Goal: Transaction & Acquisition: Purchase product/service

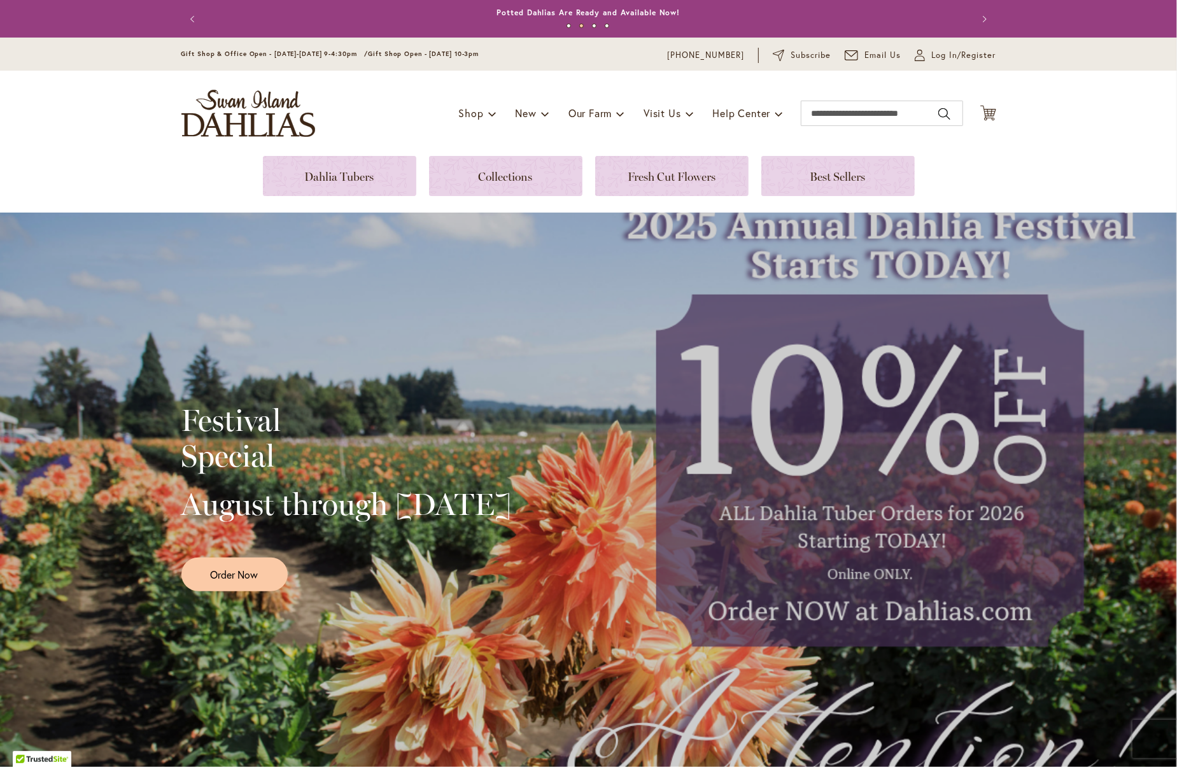
click at [573, 256] on div "Festival Special August through September 28th Order Now" at bounding box center [588, 493] width 1177 height 560
click at [353, 178] on link at bounding box center [339, 176] width 153 height 40
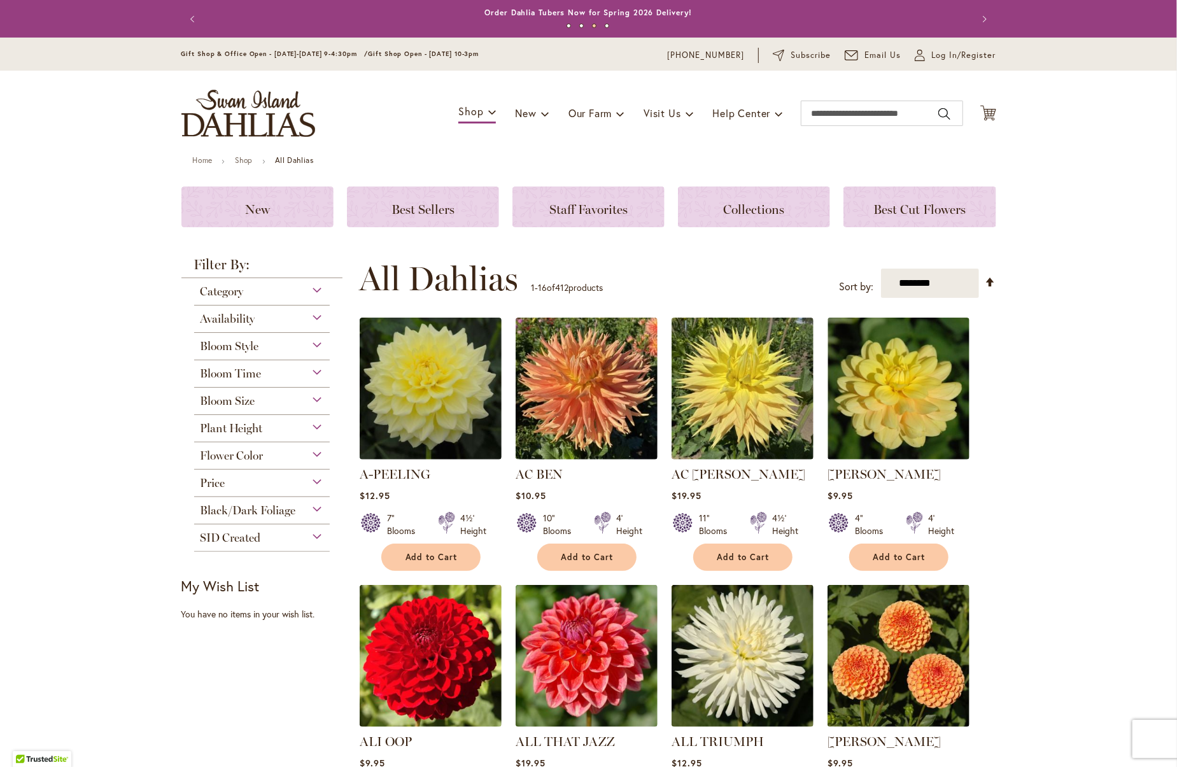
click at [315, 318] on div "Availability" at bounding box center [262, 315] width 136 height 20
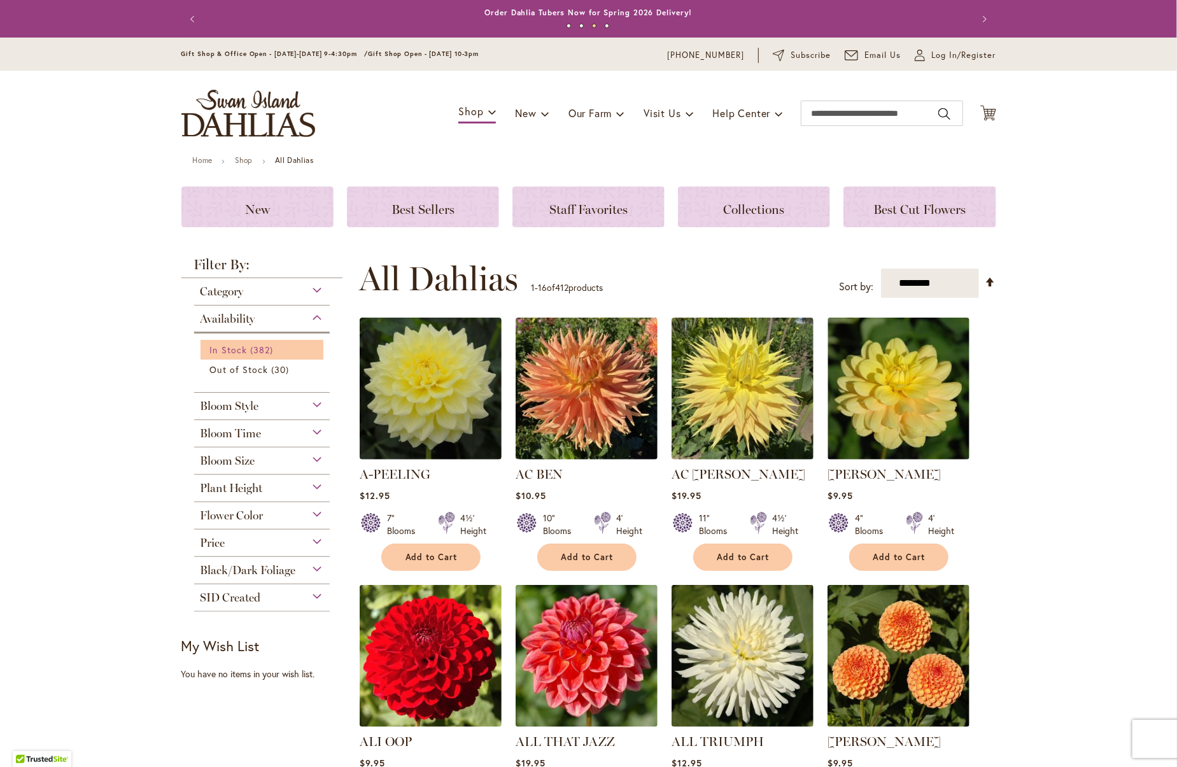
click at [224, 348] on span "In Stock" at bounding box center [228, 350] width 37 height 12
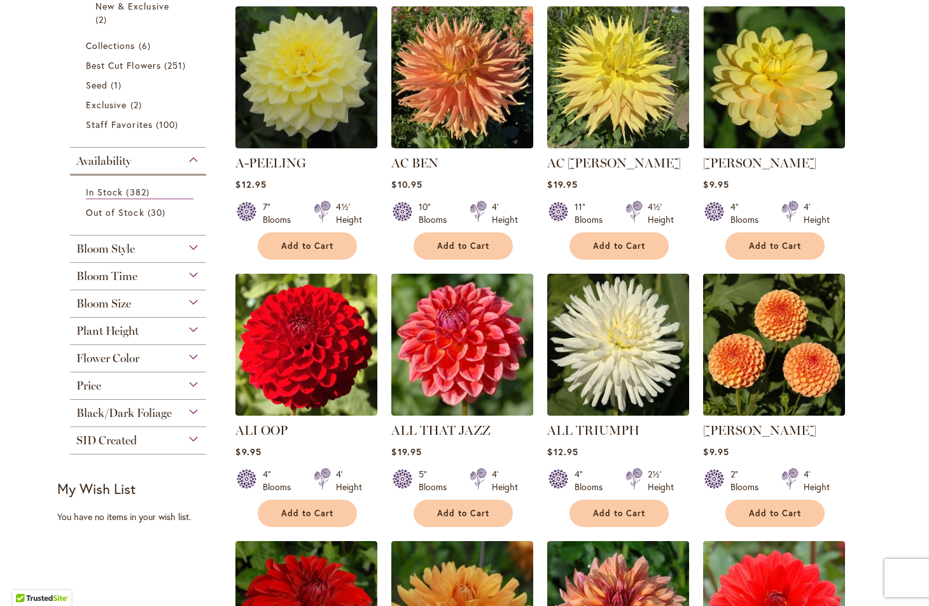
scroll to position [291, 0]
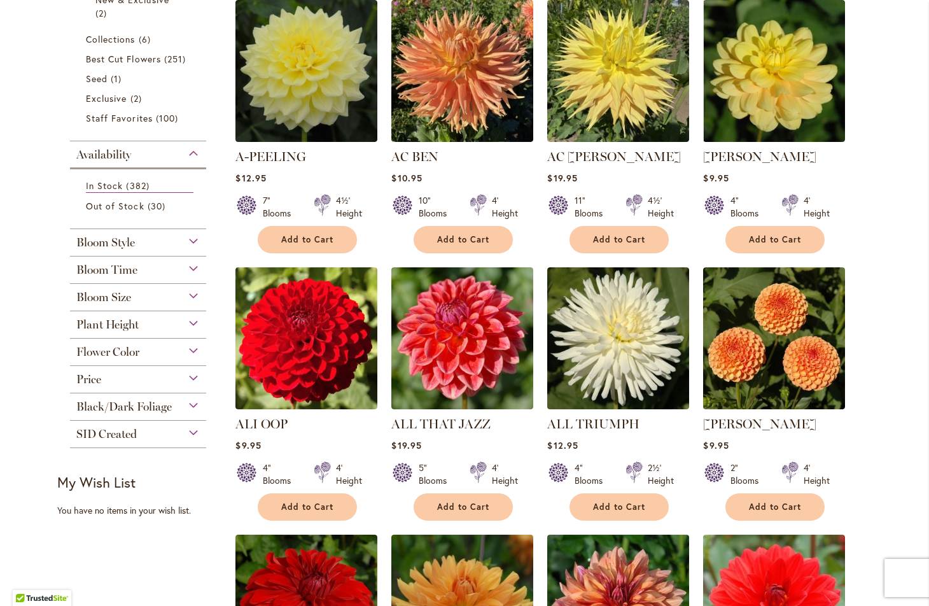
click at [194, 348] on div "Flower Color" at bounding box center [138, 349] width 136 height 20
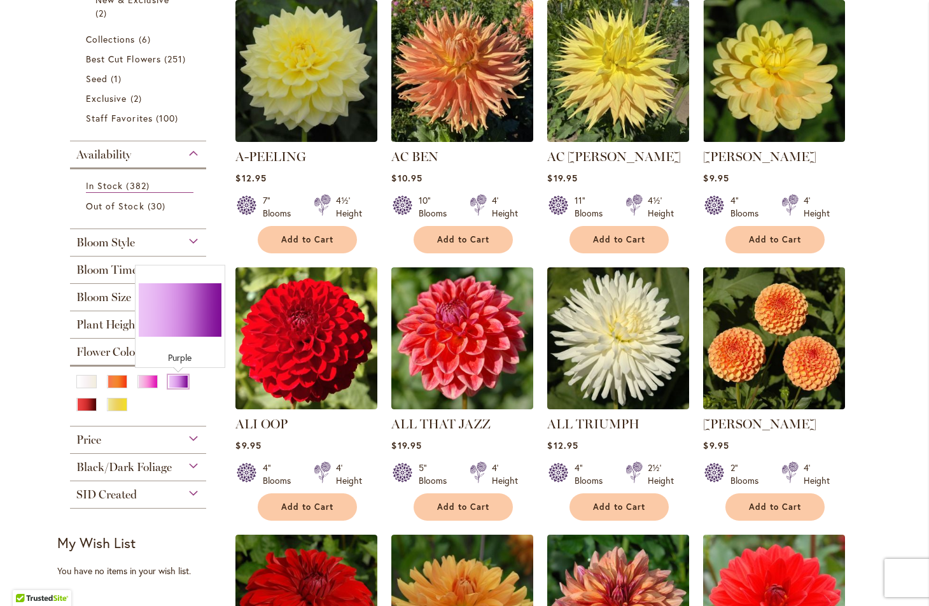
click at [178, 382] on div "Purple" at bounding box center [178, 381] width 20 height 13
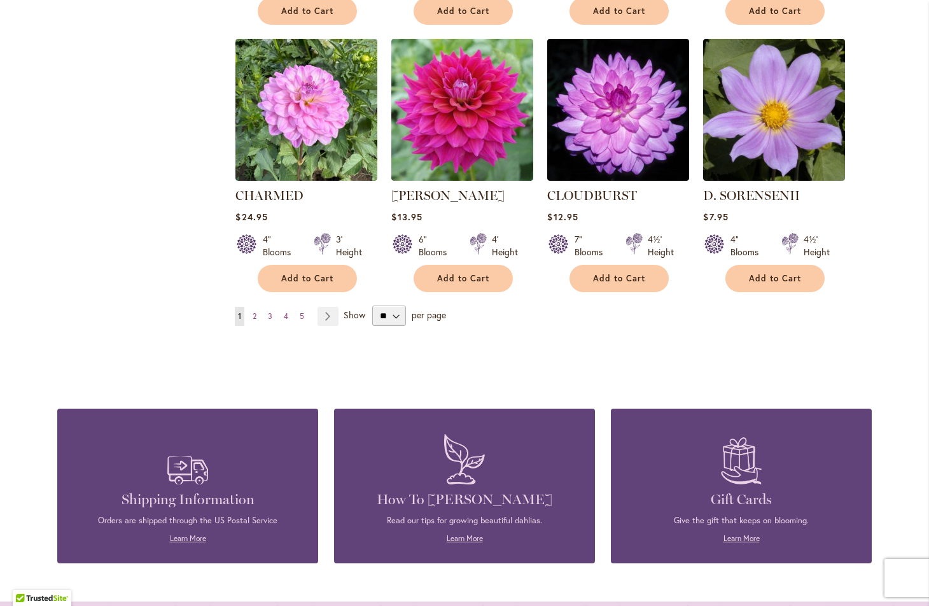
scroll to position [1061, 0]
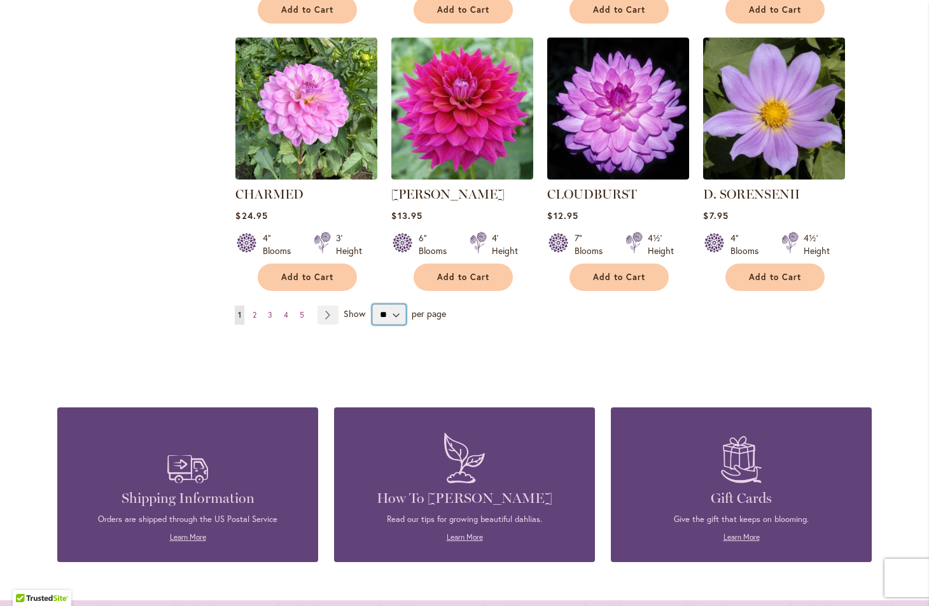
select select "**"
click option "**" at bounding box center [0, 0] width 0 height 0
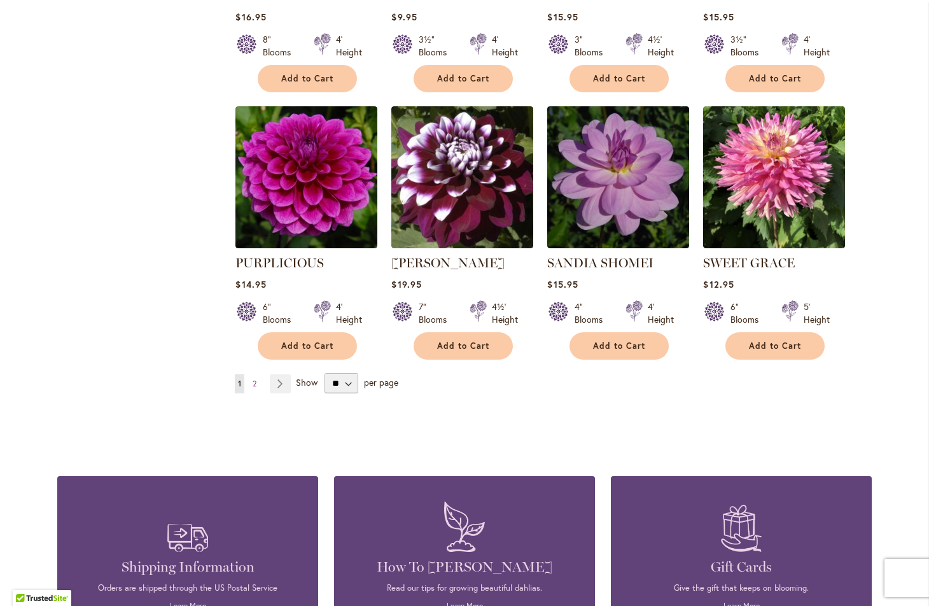
scroll to position [4307, 0]
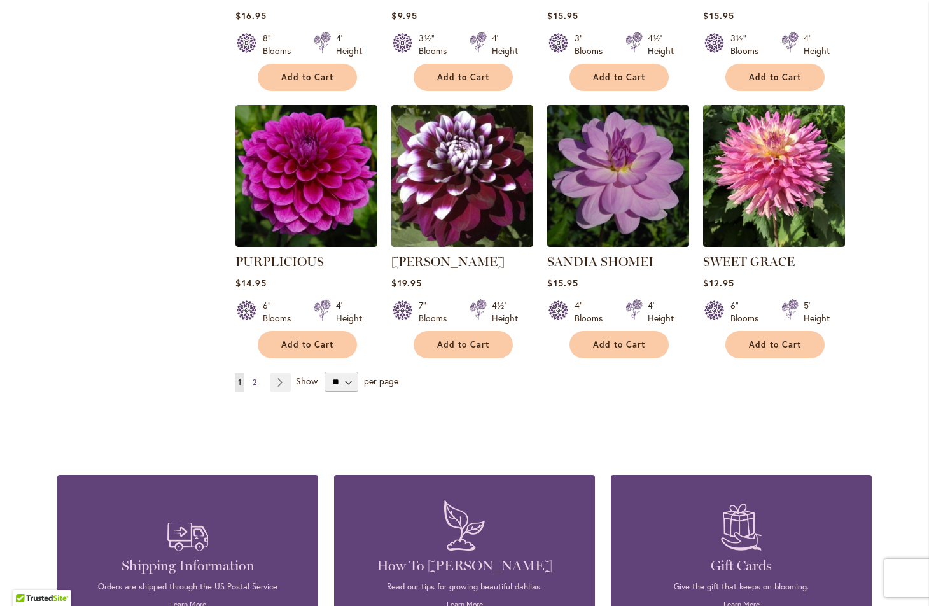
click at [256, 377] on span "2" at bounding box center [255, 382] width 4 height 10
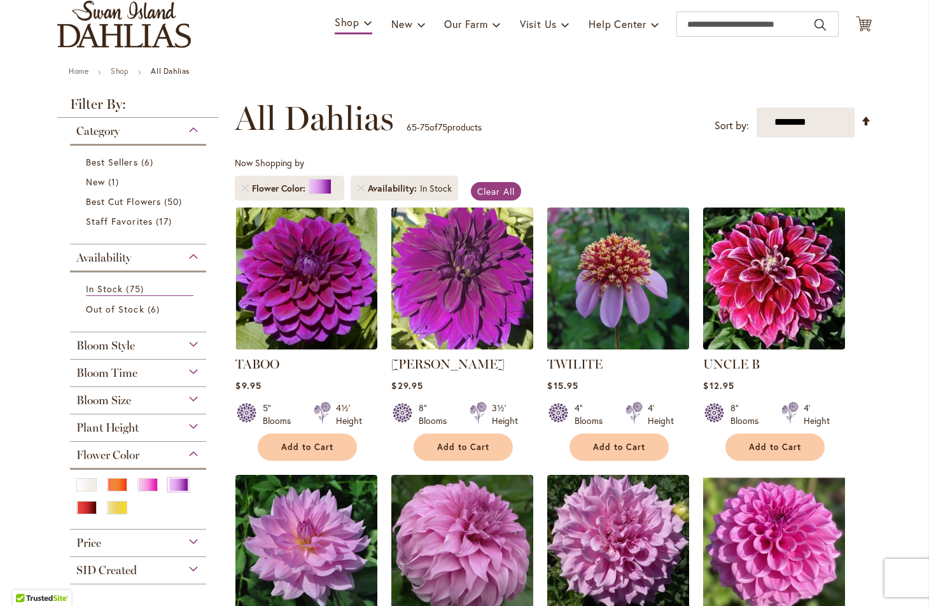
scroll to position [87, 0]
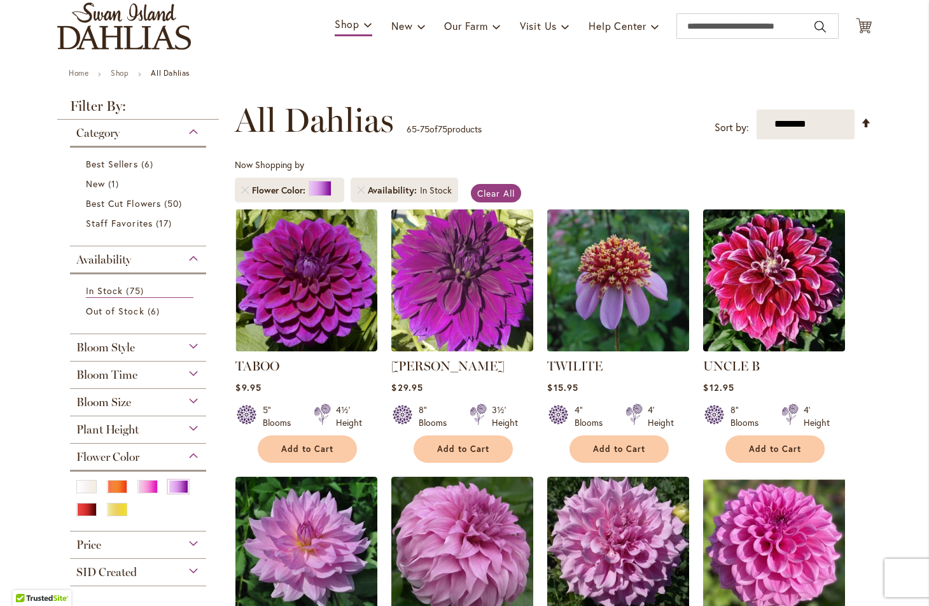
click at [151, 14] on img "store logo" at bounding box center [124, 26] width 134 height 47
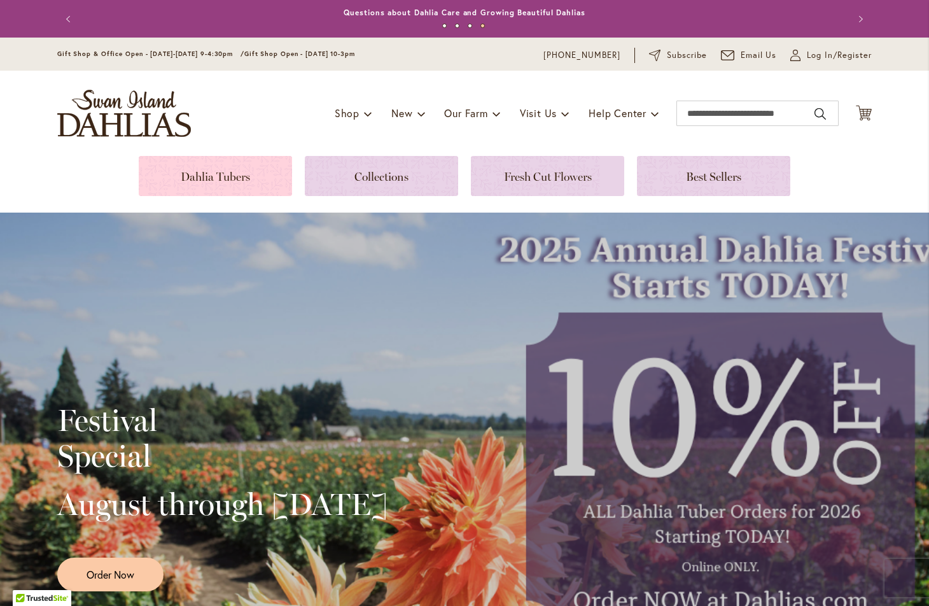
click at [225, 174] on link at bounding box center [215, 176] width 153 height 40
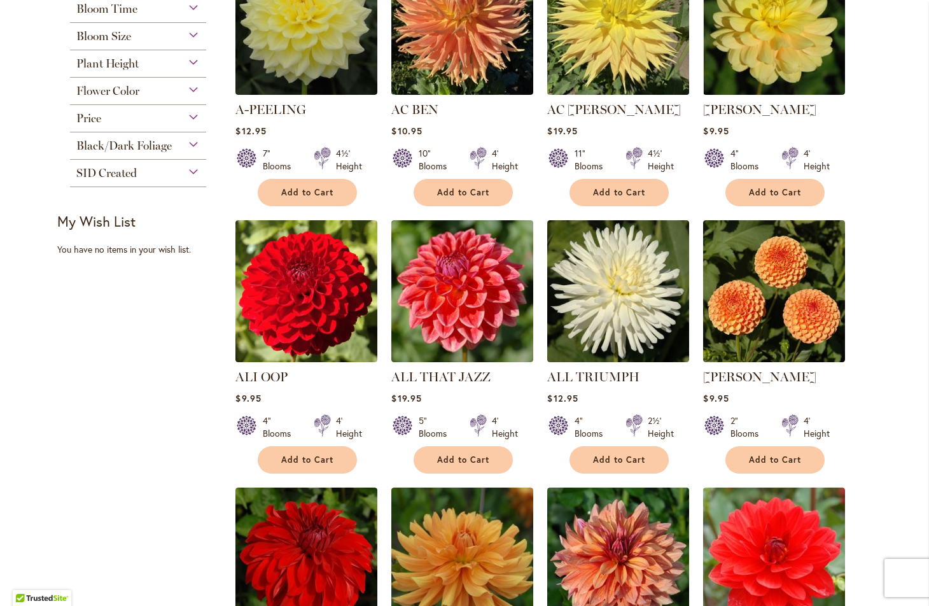
scroll to position [376, 0]
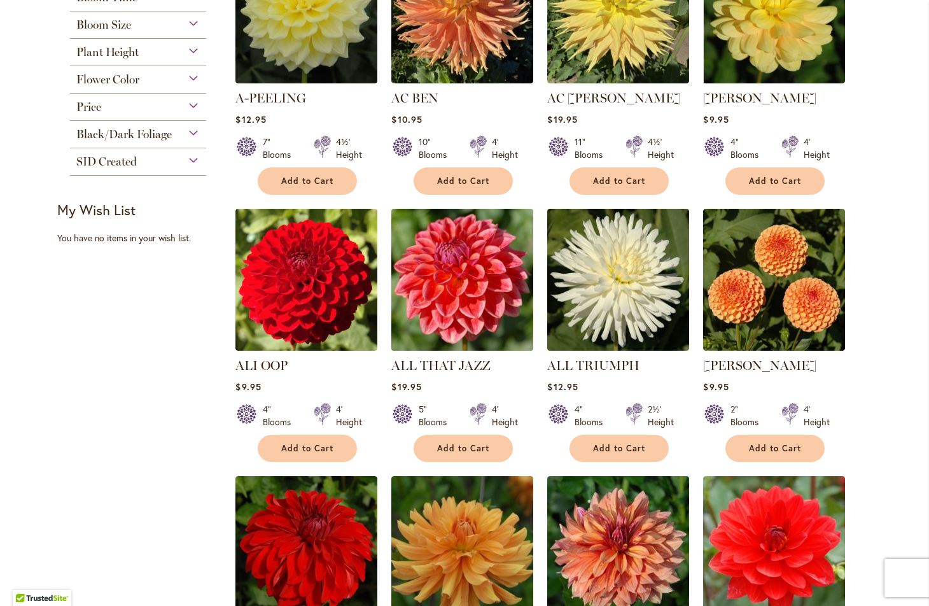
click at [459, 287] on img at bounding box center [462, 280] width 149 height 149
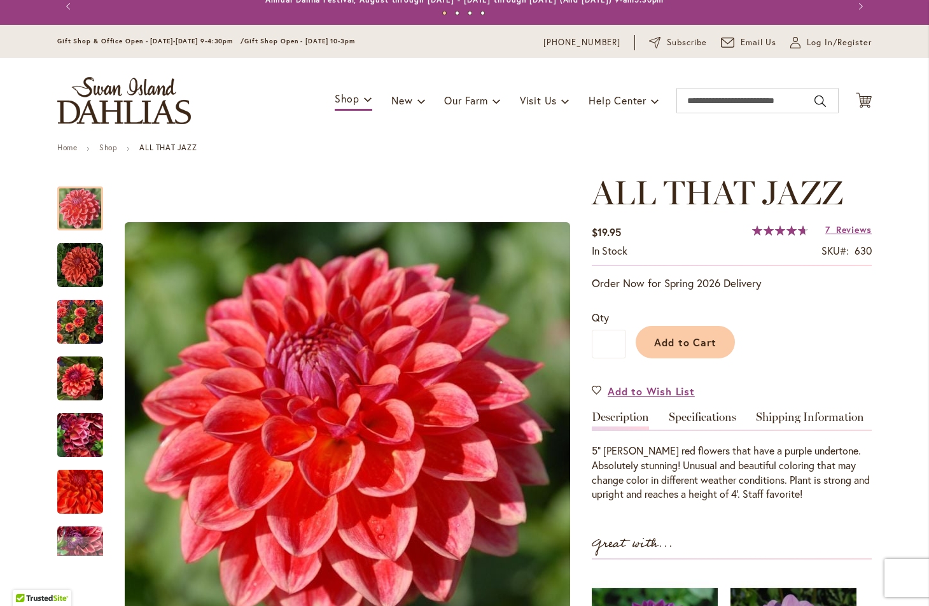
scroll to position [22, 0]
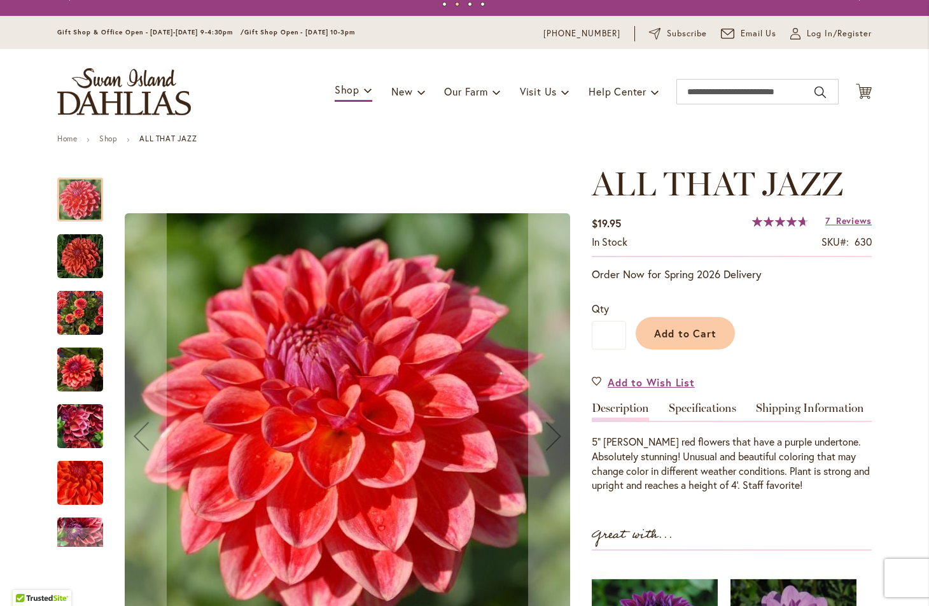
click at [81, 430] on img "ALL THAT JAZZ" at bounding box center [80, 426] width 46 height 61
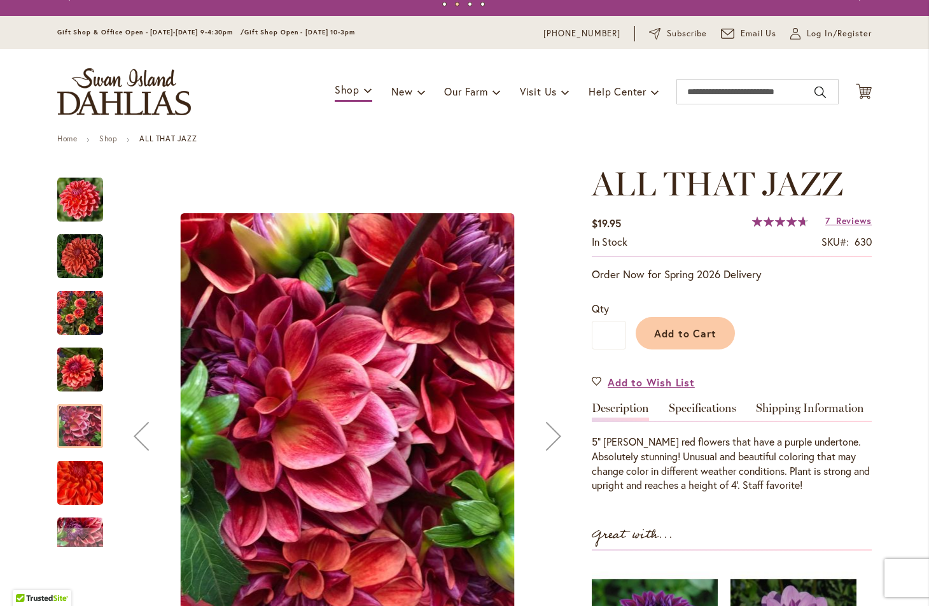
click at [73, 273] on img "ALL THAT JAZZ" at bounding box center [80, 257] width 46 height 46
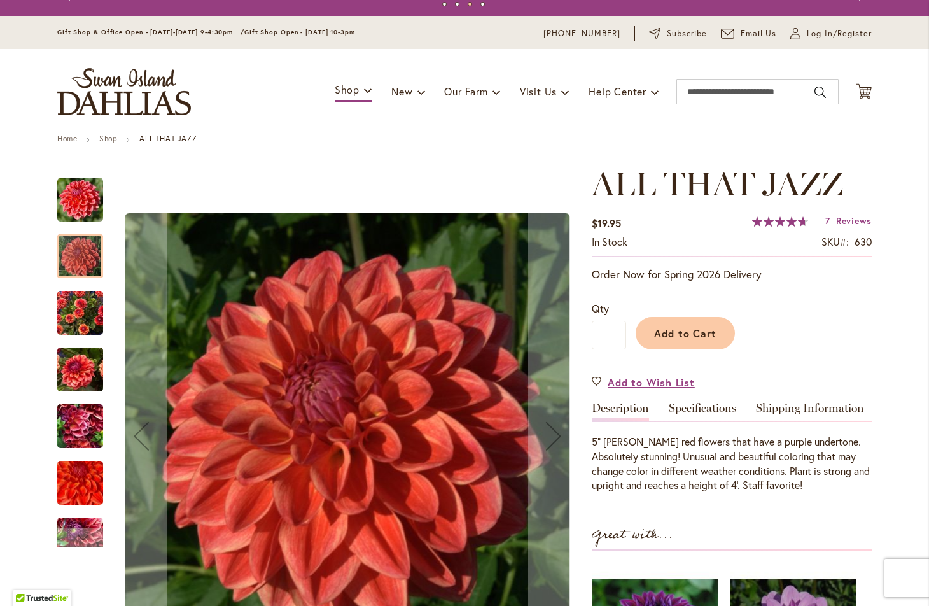
click at [81, 308] on img "ALL THAT JAZZ" at bounding box center [80, 313] width 46 height 61
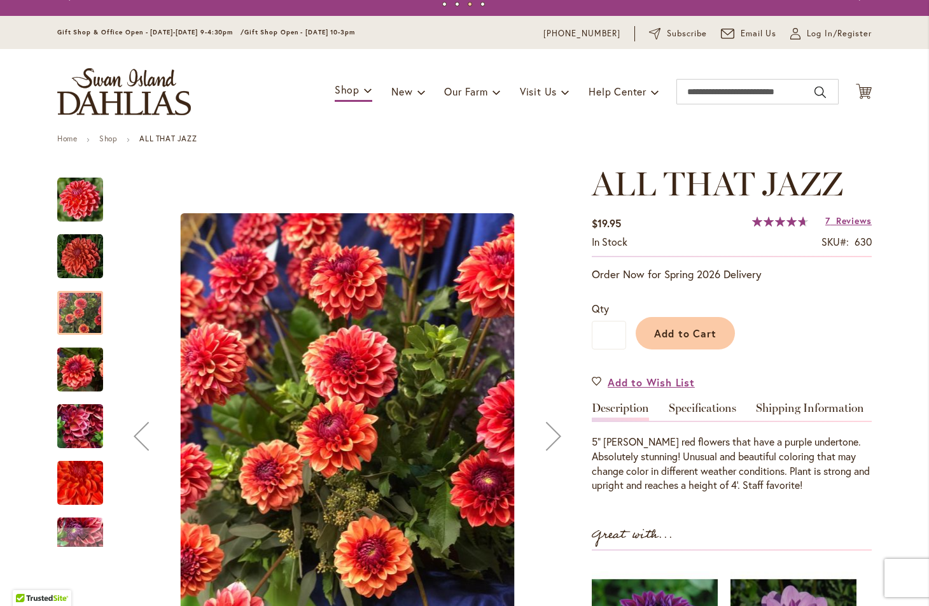
click at [75, 377] on img "ALL THAT JAZZ" at bounding box center [80, 369] width 46 height 61
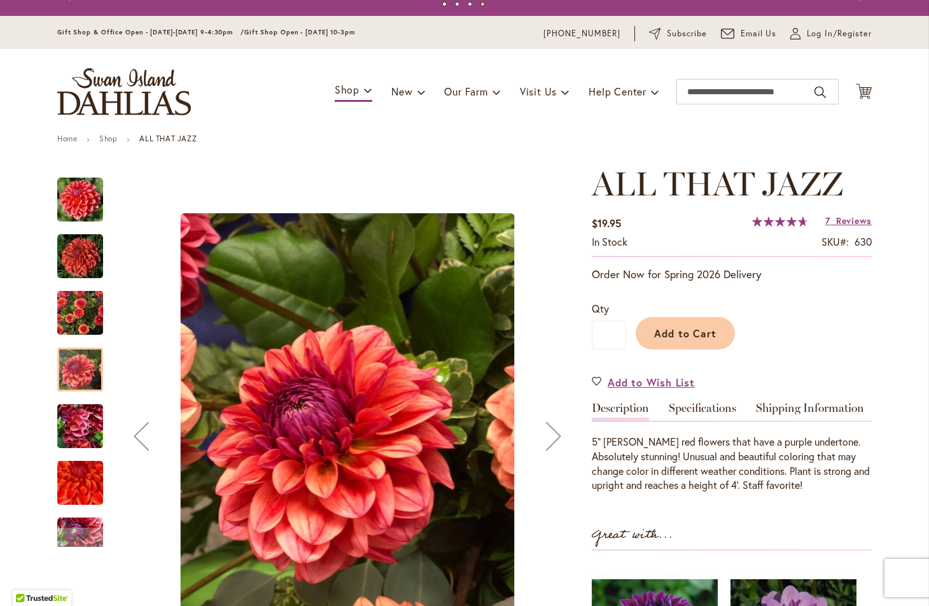
click at [82, 524] on img "ALL THAT JAZZ" at bounding box center [80, 539] width 46 height 61
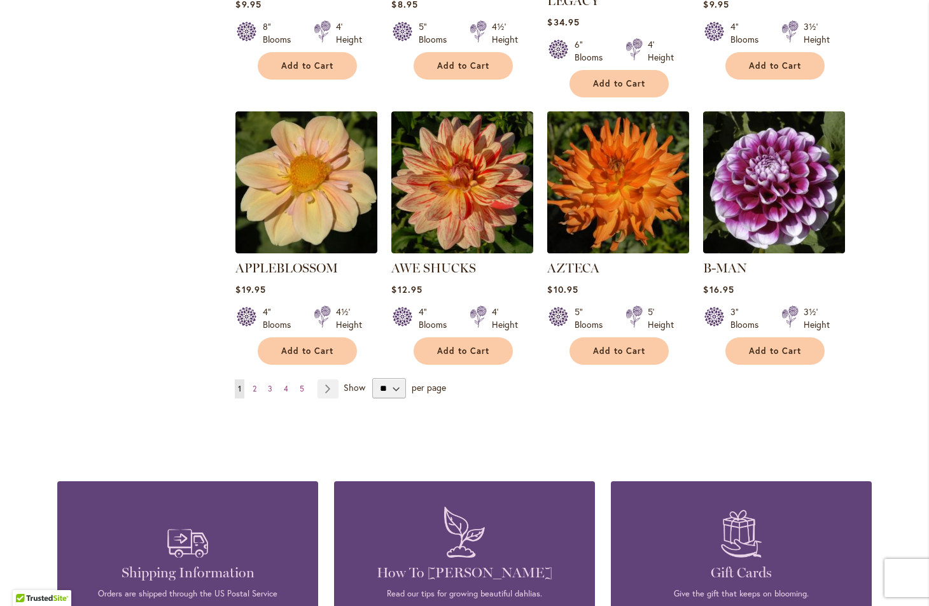
scroll to position [1033, 0]
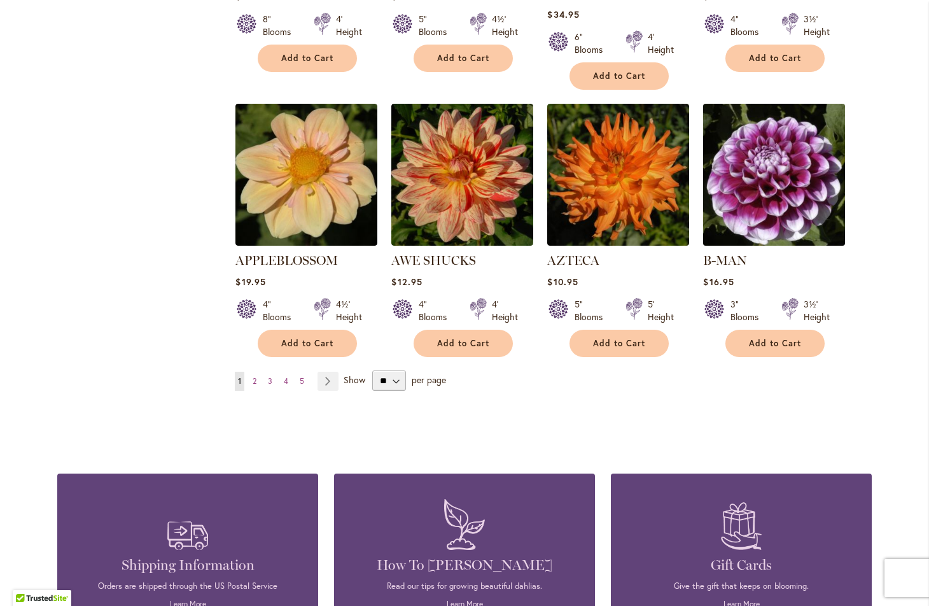
click at [783, 158] on img at bounding box center [774, 175] width 149 height 149
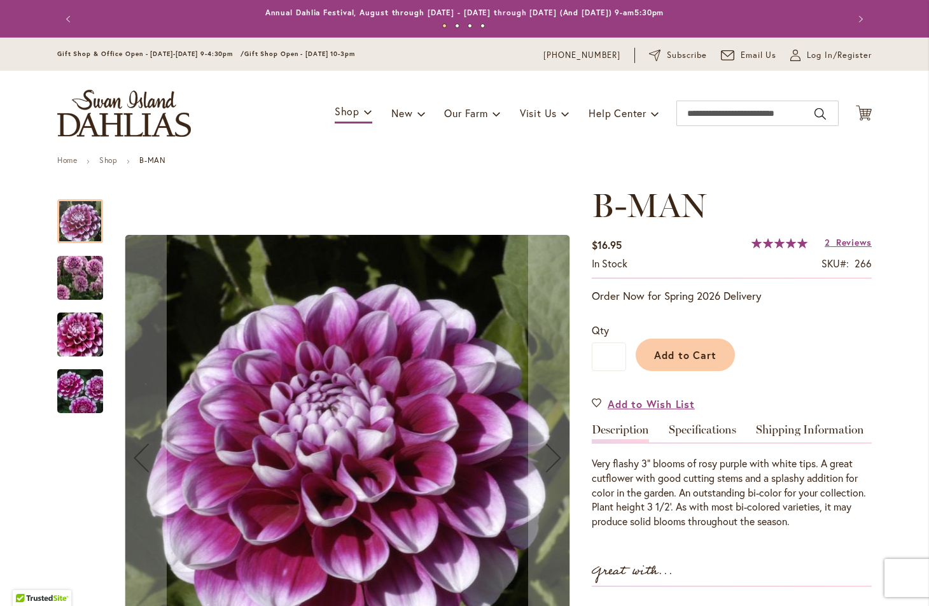
click at [75, 389] on img "B-MAN" at bounding box center [80, 391] width 92 height 61
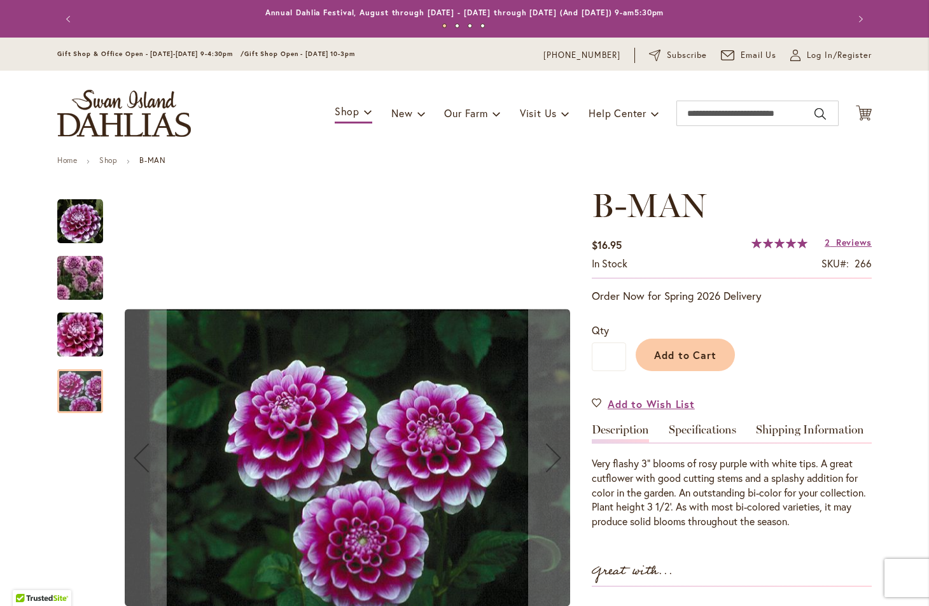
click at [84, 339] on img "B-MAN" at bounding box center [80, 334] width 92 height 61
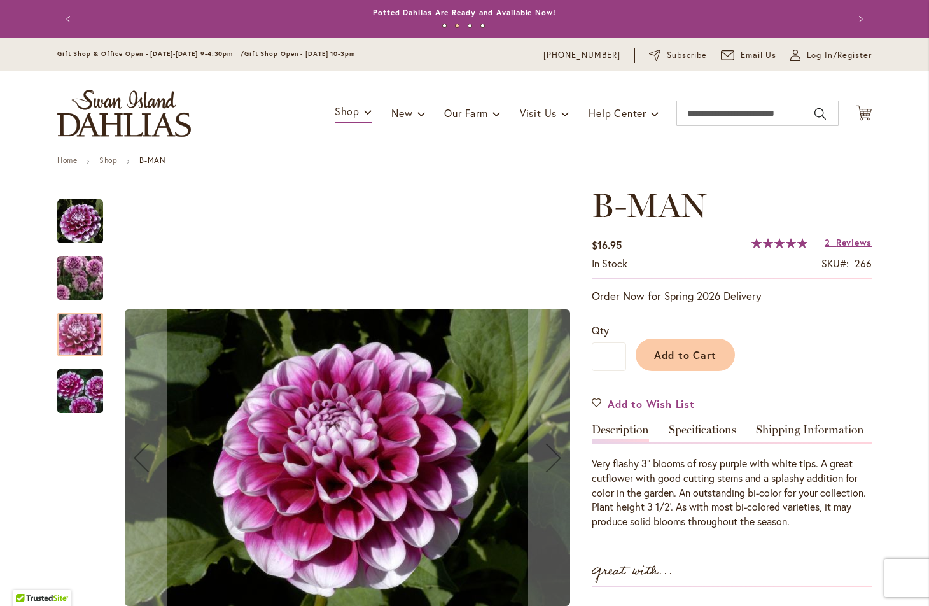
click at [93, 283] on img "B-MAN" at bounding box center [80, 278] width 92 height 80
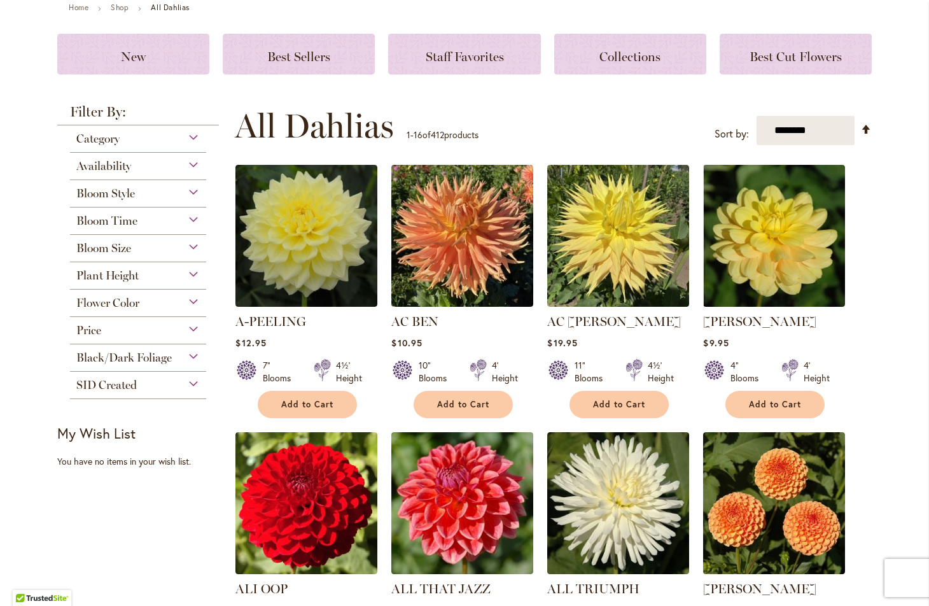
scroll to position [150, 0]
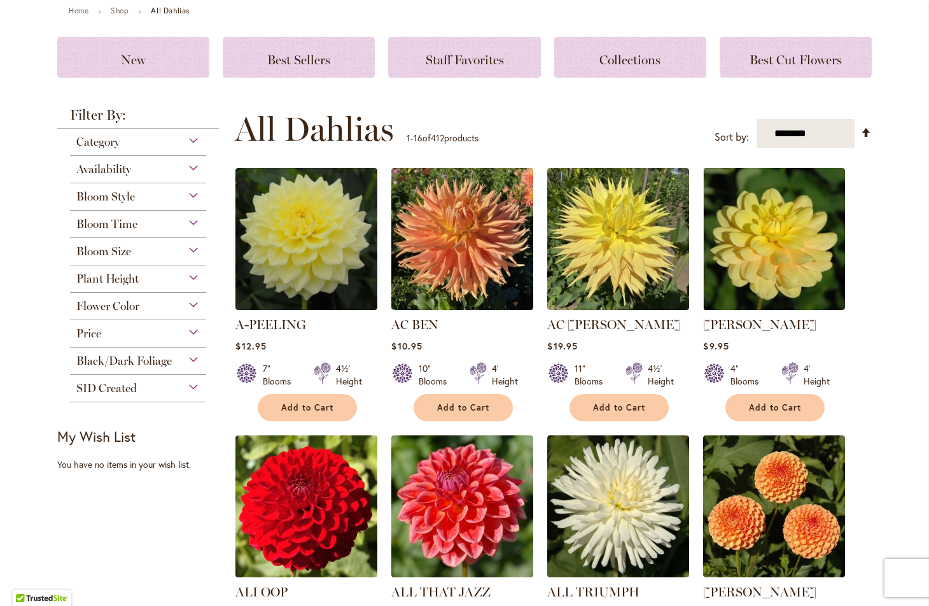
click at [192, 362] on div "Black/Dark Foliage" at bounding box center [138, 357] width 136 height 20
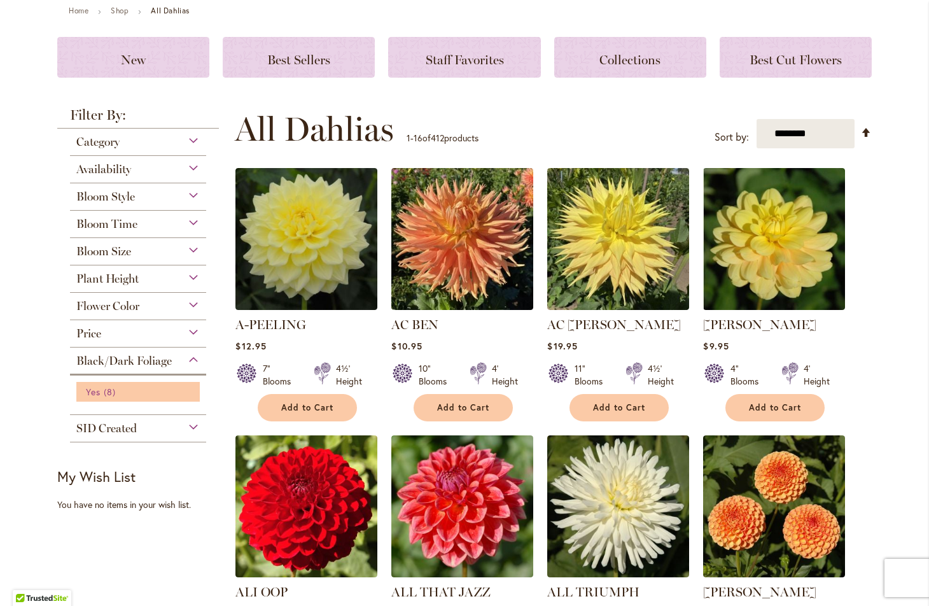
click at [94, 395] on span "Yes" at bounding box center [93, 392] width 15 height 12
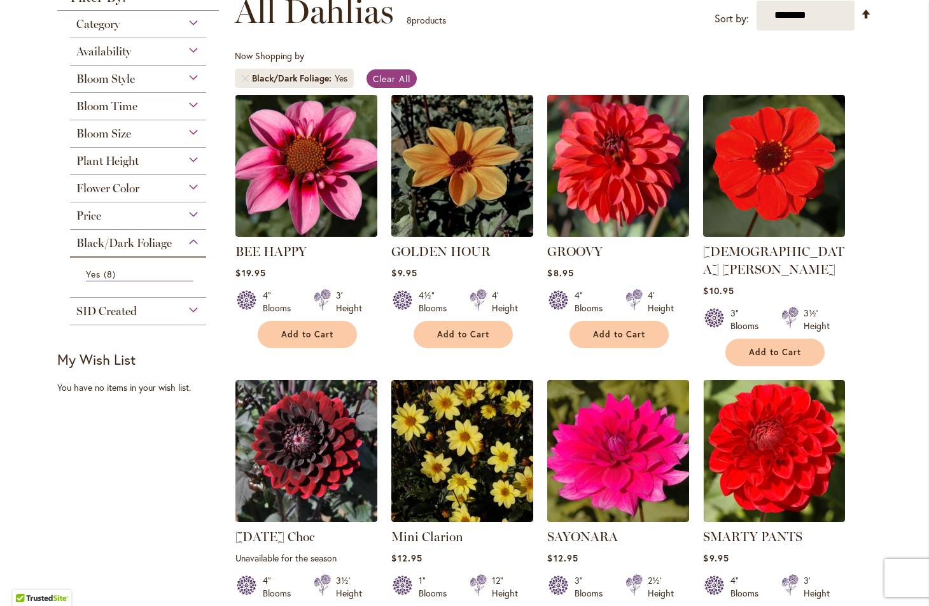
scroll to position [194, 0]
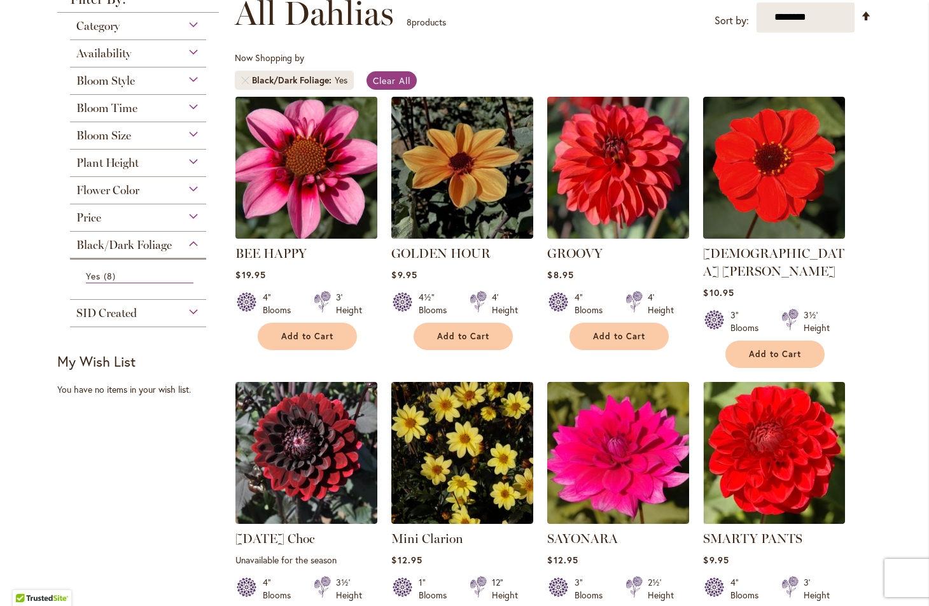
click at [325, 164] on img at bounding box center [306, 167] width 149 height 149
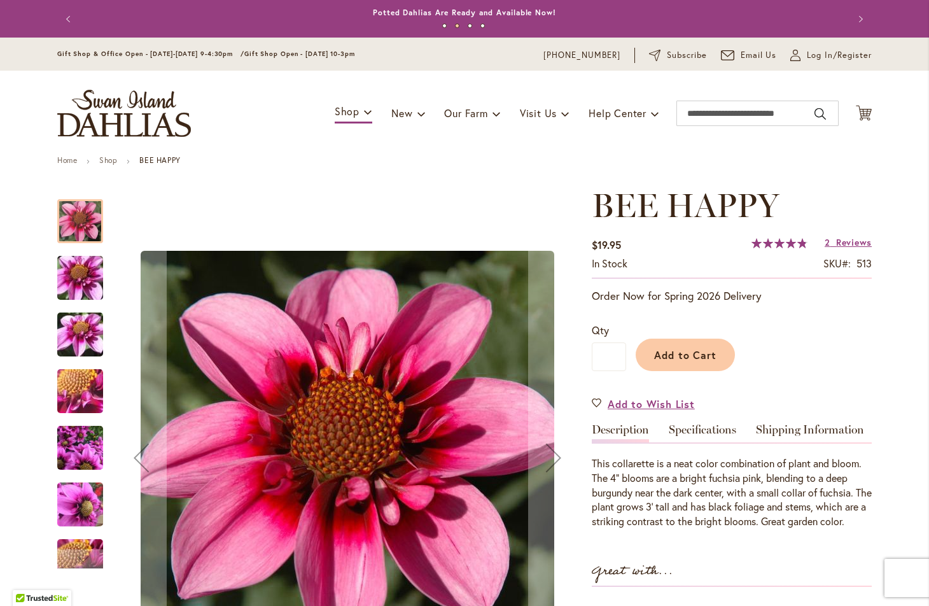
click at [83, 512] on img "BEE HAPPY" at bounding box center [80, 504] width 46 height 61
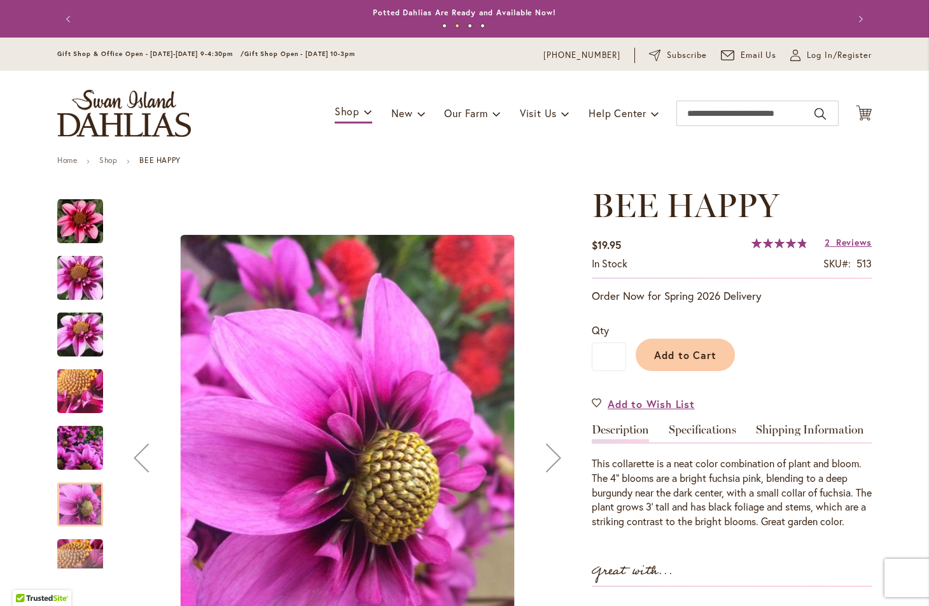
click at [84, 450] on img "BEE HAPPY" at bounding box center [80, 447] width 46 height 61
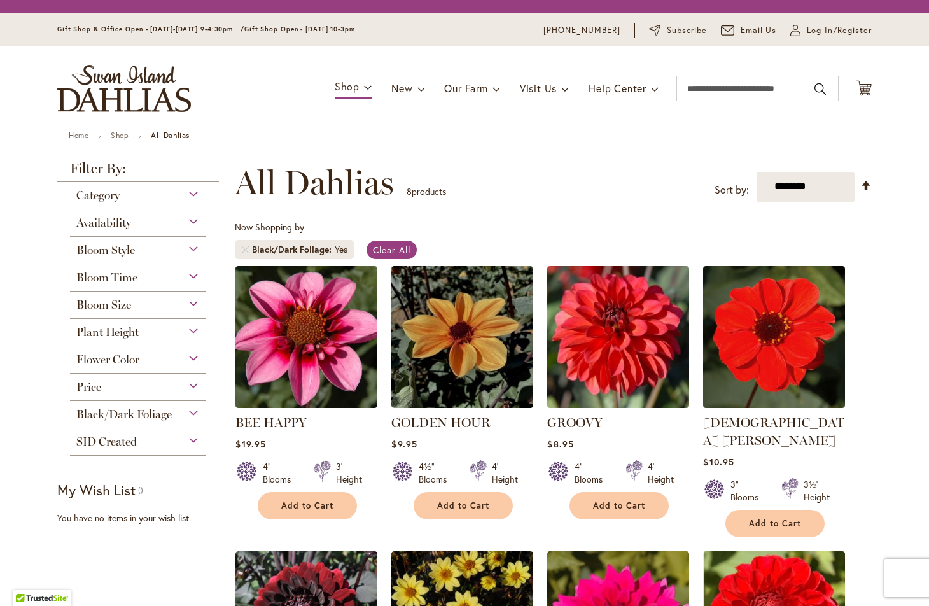
scroll to position [194, 0]
